Goal: Task Accomplishment & Management: Use online tool/utility

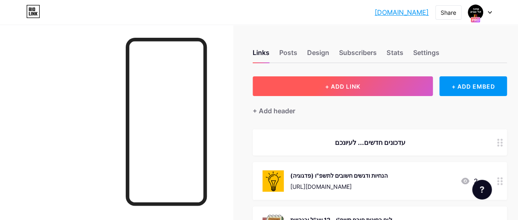
click at [334, 88] on span "+ ADD LINK" at bounding box center [342, 86] width 35 height 7
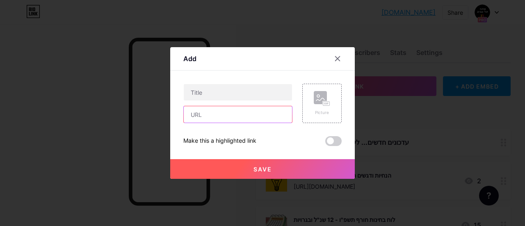
click at [216, 116] on input "text" at bounding box center [238, 114] width 108 height 16
paste input "[URL][DOMAIN_NAME]"
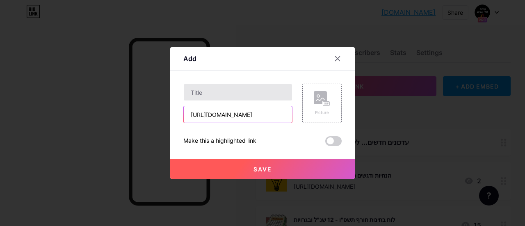
type input "[URL][DOMAIN_NAME]"
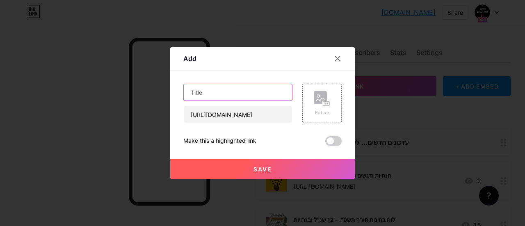
click at [248, 95] on input "text" at bounding box center [238, 92] width 108 height 16
click at [272, 93] on input "מסיימי תשפ"ו - יש למלא עד ה- 20/9" at bounding box center [238, 92] width 108 height 16
click at [259, 92] on input "רשימת מסיימי תשפ"ו - יש למלא עד ה- 20/9" at bounding box center [238, 92] width 108 height 16
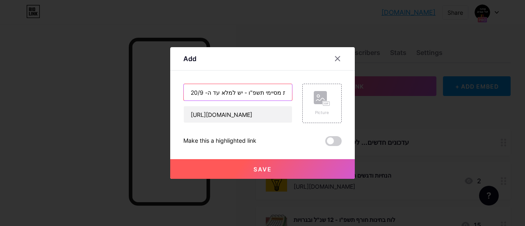
click at [259, 92] on input "רשימת מסיימי תשפ"ו - יש למלא עד ה- 20/9" at bounding box center [238, 92] width 108 height 16
type input "רשימת מסיימי תשפ"ו - למלא עד ה- 20/9"
click at [312, 92] on div "Picture" at bounding box center [321, 103] width 39 height 39
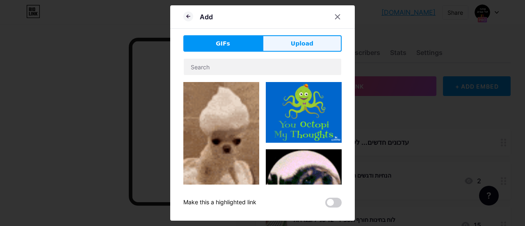
click at [294, 45] on span "Upload" at bounding box center [302, 43] width 23 height 9
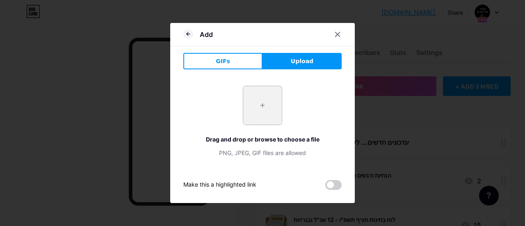
click at [259, 99] on input "file" at bounding box center [262, 105] width 39 height 39
type input "C:\fakepath\תמונת אקסל.png"
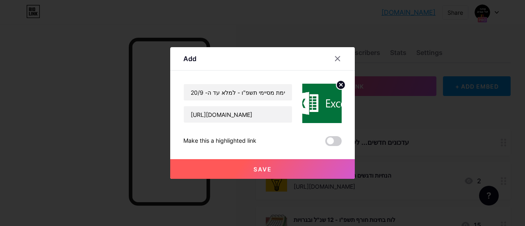
click at [261, 166] on span "Save" at bounding box center [262, 169] width 18 height 7
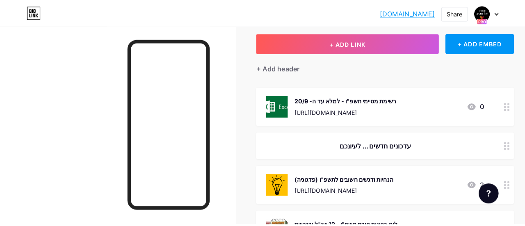
scroll to position [41, 0]
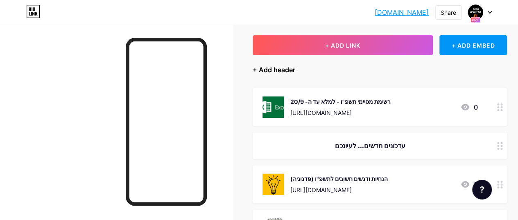
click at [284, 68] on div "+ Add header" at bounding box center [274, 70] width 43 height 10
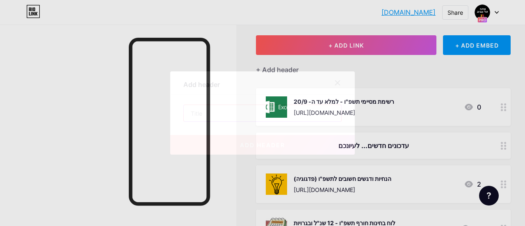
click at [202, 114] on input "text" at bounding box center [262, 113] width 157 height 16
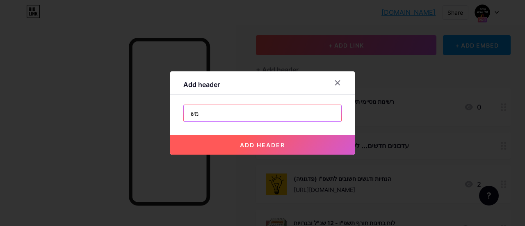
type input "מ"
type input "לו"ז משימות למנהל.ת השכלה"
click at [255, 144] on span "add header" at bounding box center [262, 144] width 45 height 7
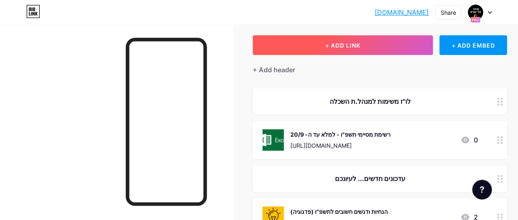
click at [377, 38] on button "+ ADD LINK" at bounding box center [343, 45] width 180 height 20
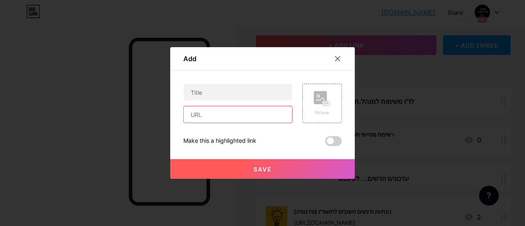
paste input "[URL][DOMAIN_NAME]"
type input "[URL][DOMAIN_NAME]"
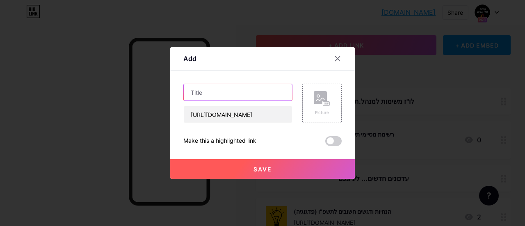
click at [234, 93] on input "text" at bounding box center [238, 92] width 108 height 16
click at [191, 91] on input "סטטוס מורים חסרים ביחידות - למלא עד ה- 20/9" at bounding box center [238, 92] width 108 height 16
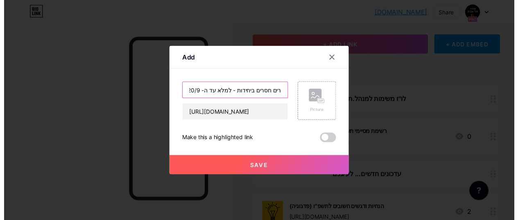
scroll to position [0, 0]
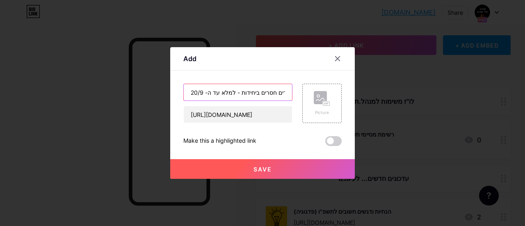
drag, startPoint x: 214, startPoint y: 92, endPoint x: 188, endPoint y: 93, distance: 26.3
click at [188, 93] on input "סטטוס מורים חסרים ביחידות - למלא עד ה- 20/9" at bounding box center [238, 92] width 108 height 16
click at [252, 92] on input "סטטוס מורים חסרים ביחידות - למלא עד ה- 20/9" at bounding box center [238, 92] width 108 height 16
type input "סטטוס מורים חסרים ביחידות - למלא עד ה- 20/9"
click at [316, 100] on icon at bounding box center [322, 98] width 16 height 15
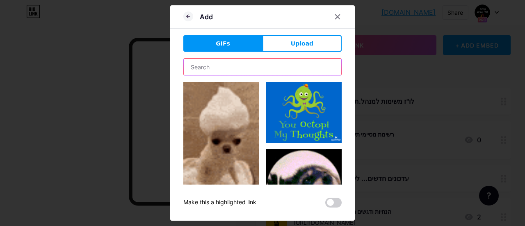
click at [210, 66] on input "text" at bounding box center [262, 67] width 157 height 16
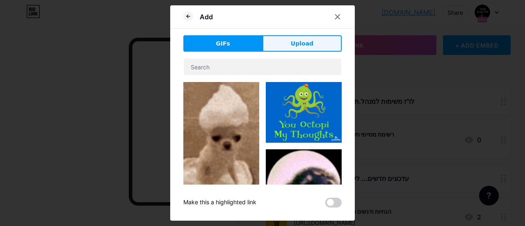
click at [296, 41] on span "Upload" at bounding box center [302, 43] width 23 height 9
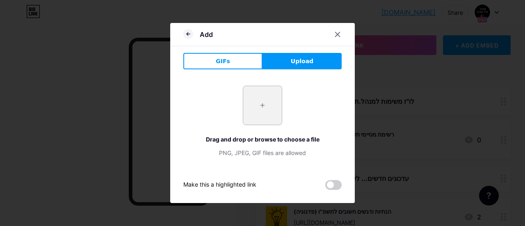
click at [258, 111] on input "file" at bounding box center [262, 105] width 39 height 39
type input "C:\fakepath\תמונת אקסל.png"
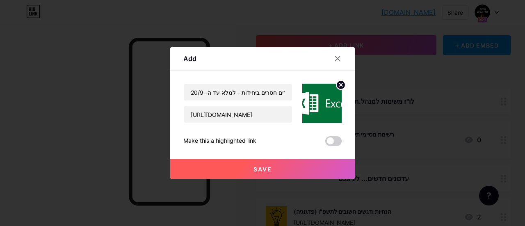
click at [277, 168] on button "Save" at bounding box center [262, 169] width 184 height 20
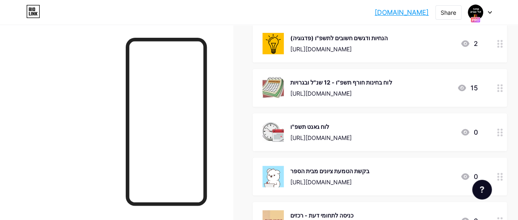
scroll to position [246, 0]
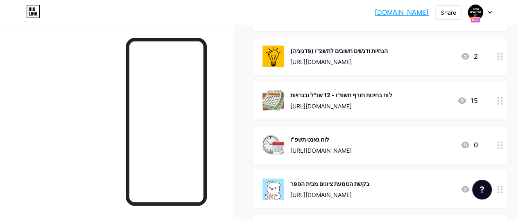
click at [349, 94] on div "לוח בחינות חורף תשפ"ו - 12 שנ"ל ובגרויות" at bounding box center [342, 95] width 102 height 9
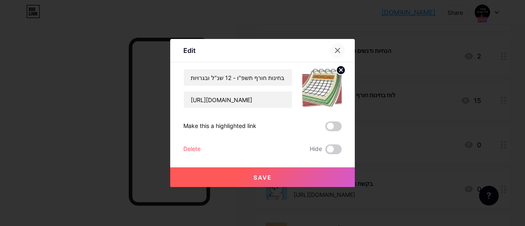
click at [336, 50] on icon at bounding box center [337, 50] width 7 height 7
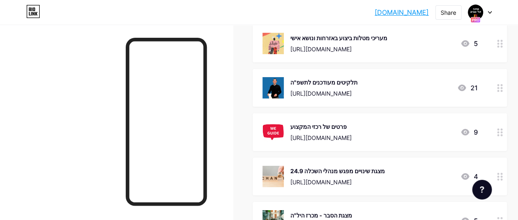
scroll to position [1435, 0]
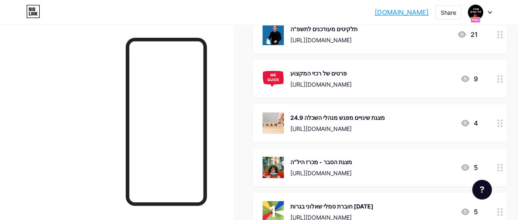
click at [503, 36] on circle at bounding box center [502, 37] width 2 height 2
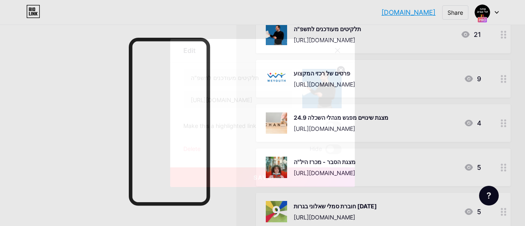
click at [202, 148] on div "Delete Hide" at bounding box center [262, 149] width 158 height 10
click at [196, 148] on div "Delete" at bounding box center [191, 149] width 17 height 10
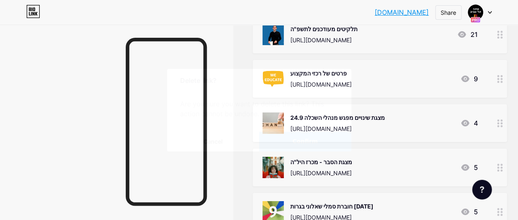
click at [291, 141] on button "Confirm" at bounding box center [305, 142] width 92 height 20
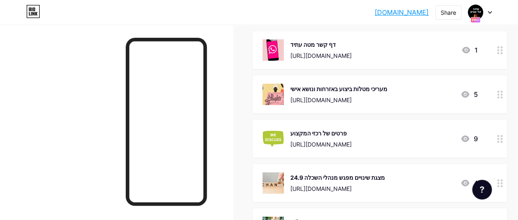
scroll to position [1312, 0]
